Goal: Information Seeking & Learning: Learn about a topic

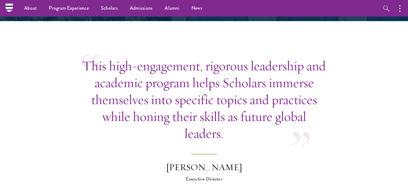
scroll to position [1733, 0]
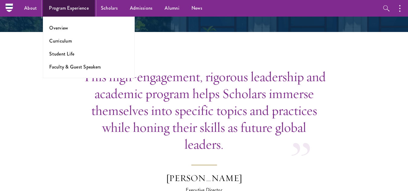
click at [54, 9] on link "Program Experience" at bounding box center [69, 8] width 52 height 17
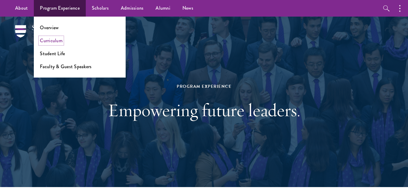
click at [55, 41] on link "Curriculum" at bounding box center [51, 40] width 23 height 7
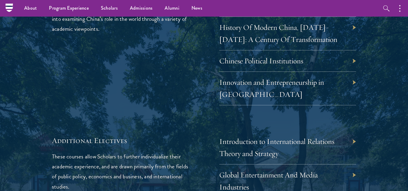
scroll to position [1834, 0]
